Goal: Obtain resource: Download file/media

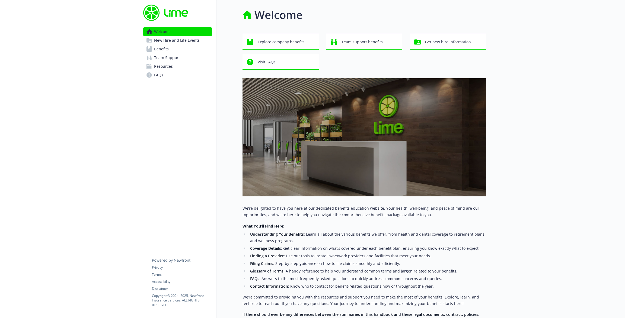
click at [166, 51] on span "Benefits" at bounding box center [161, 49] width 15 height 9
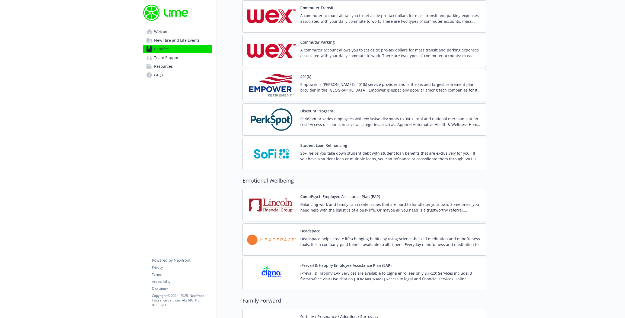
scroll to position [869, 0]
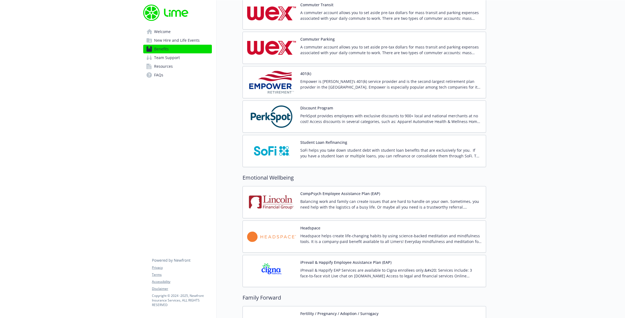
click at [269, 116] on img at bounding box center [271, 116] width 49 height 23
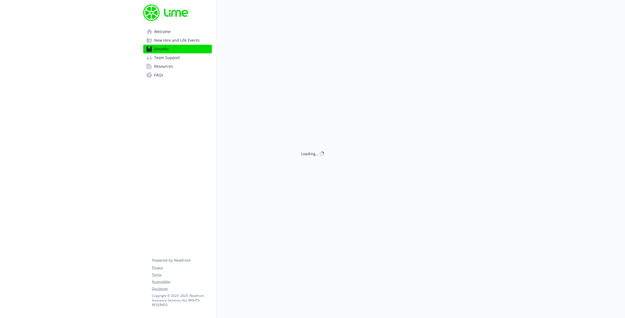
scroll to position [869, 0]
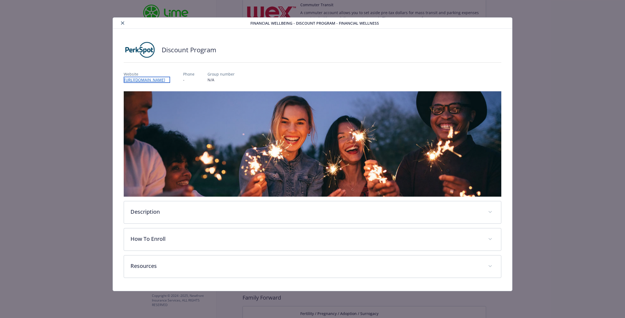
click at [153, 80] on link "[URL][DOMAIN_NAME]" at bounding box center [147, 80] width 46 height 6
click at [124, 20] on div "details for plan Financial Wellbeing - Discount Program - Financial Wellness" at bounding box center [182, 23] width 135 height 7
click at [123, 21] on icon "close" at bounding box center [122, 22] width 3 height 3
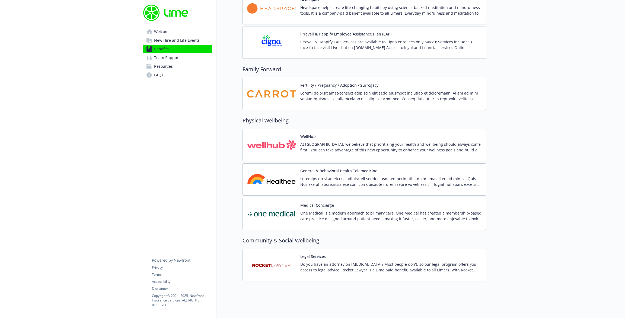
scroll to position [1100, 0]
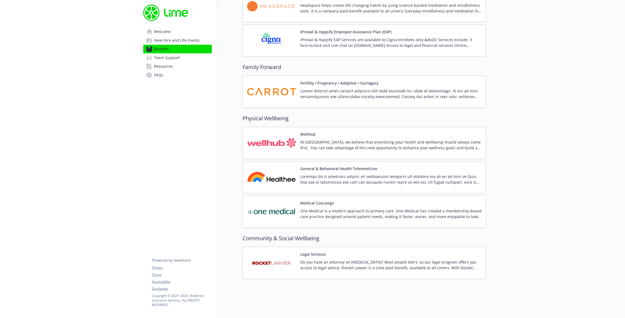
click at [279, 265] on img at bounding box center [271, 263] width 49 height 23
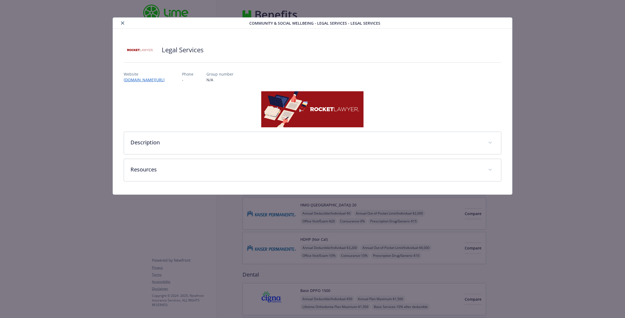
scroll to position [1100, 0]
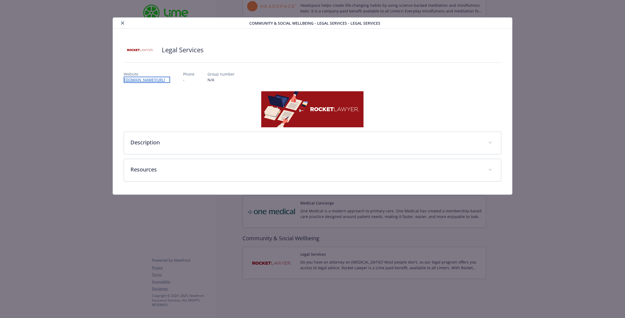
click at [159, 80] on link "[DOMAIN_NAME][URL]" at bounding box center [147, 80] width 46 height 6
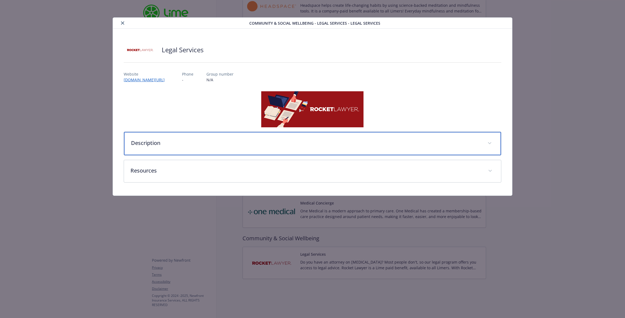
click at [333, 146] on p "Description" at bounding box center [306, 143] width 350 height 8
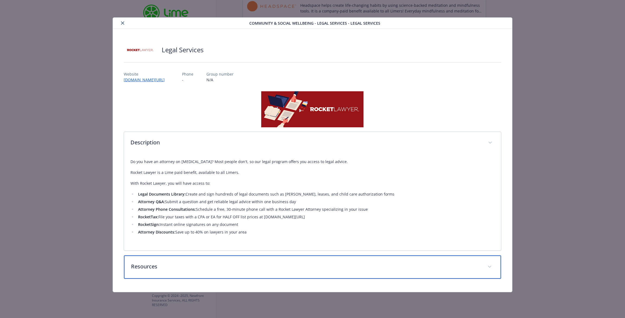
click at [267, 266] on p "Resources" at bounding box center [306, 267] width 350 height 8
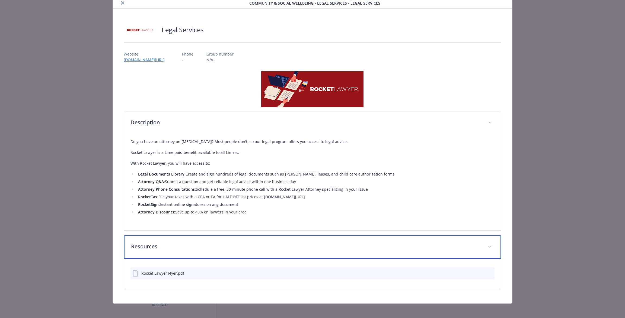
scroll to position [23, 0]
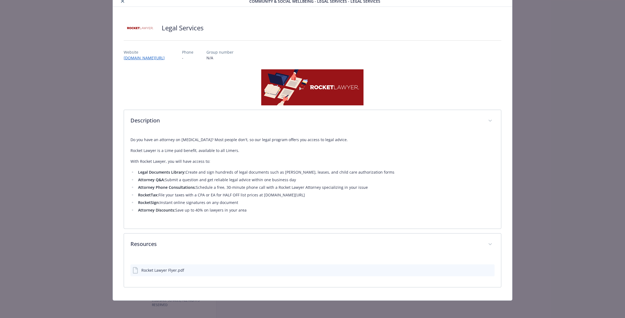
click at [166, 268] on div "Rocket Lawyer Flyer.pdf" at bounding box center [162, 271] width 43 height 6
click at [479, 268] on button "download file" at bounding box center [479, 269] width 5 height 5
click at [159, 59] on link "[DOMAIN_NAME][URL]" at bounding box center [147, 58] width 46 height 6
